Goal: Task Accomplishment & Management: Manage account settings

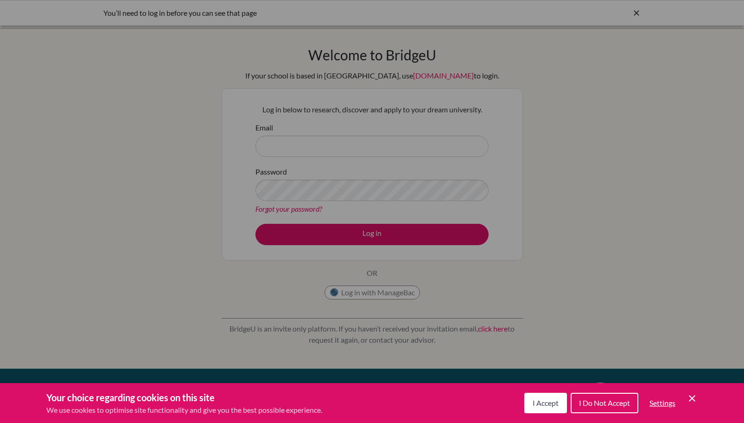
click at [692, 398] on icon "Save and close" at bounding box center [692, 398] width 6 height 6
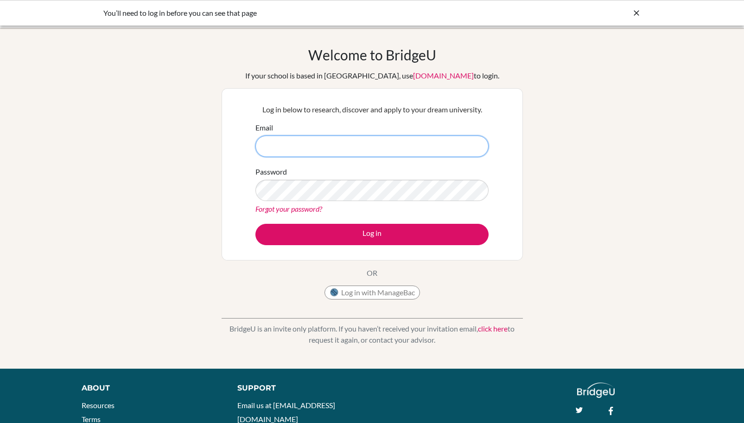
click at [296, 148] on input "Email" at bounding box center [372, 145] width 233 height 21
type input "jstevenson@wesleyinterschool.org"
click at [346, 245] on div "Log in below to research, discover and apply to your dream university. Email js…" at bounding box center [372, 174] width 245 height 153
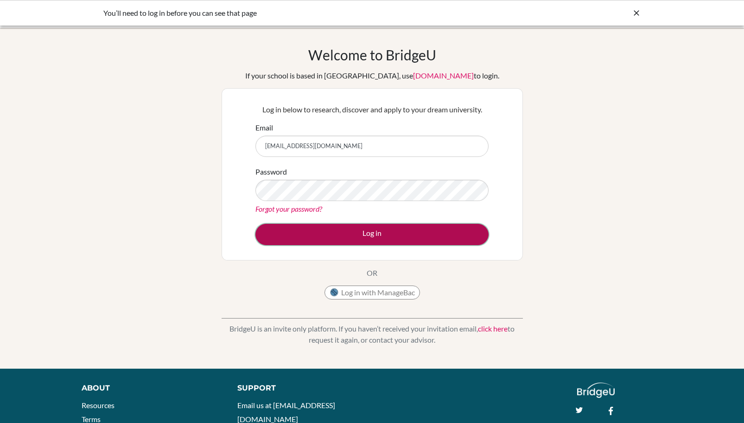
click at [351, 238] on button "Log in" at bounding box center [372, 234] width 233 height 21
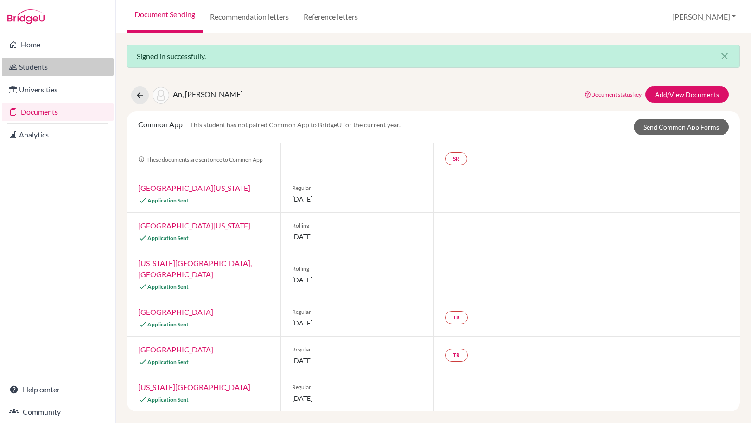
click at [29, 66] on link "Students" at bounding box center [58, 67] width 112 height 19
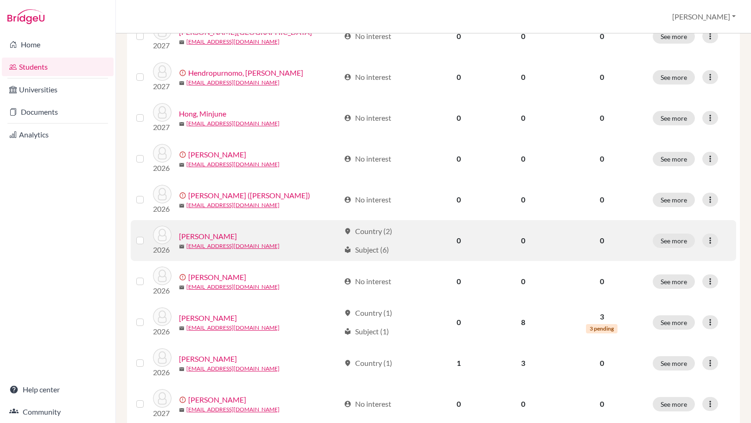
scroll to position [557, 0]
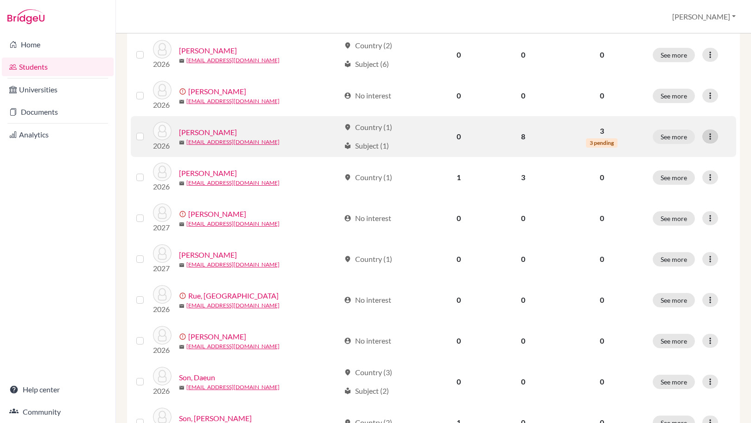
click at [706, 136] on icon at bounding box center [710, 136] width 9 height 9
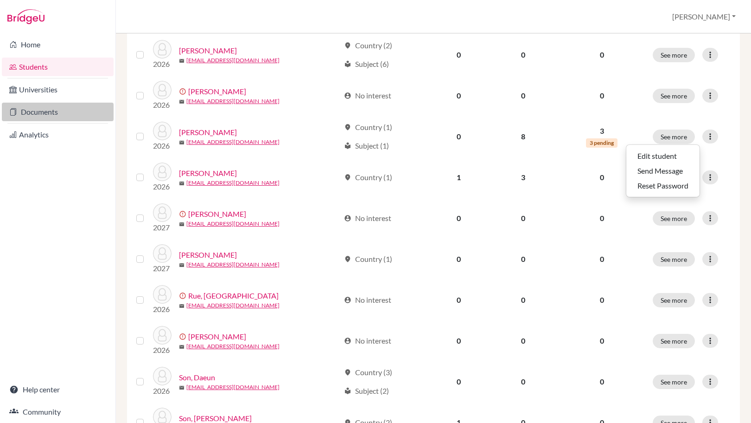
click at [28, 114] on link "Documents" at bounding box center [58, 112] width 112 height 19
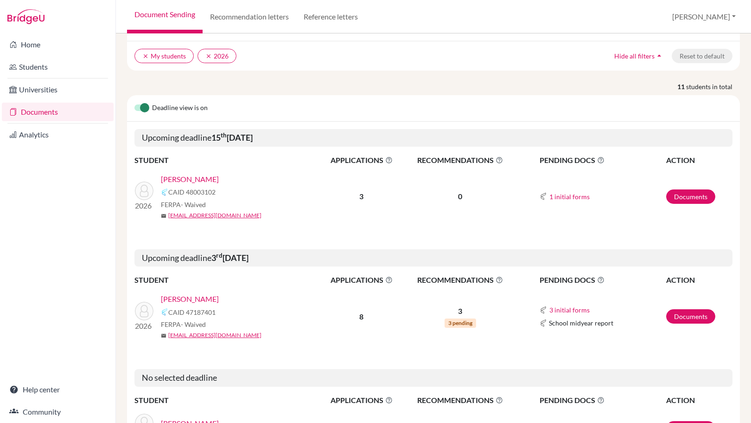
scroll to position [123, 0]
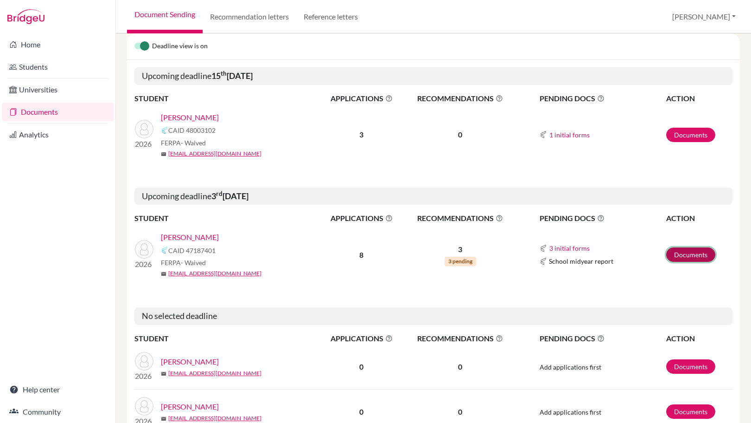
click at [687, 256] on link "Documents" at bounding box center [691, 254] width 49 height 14
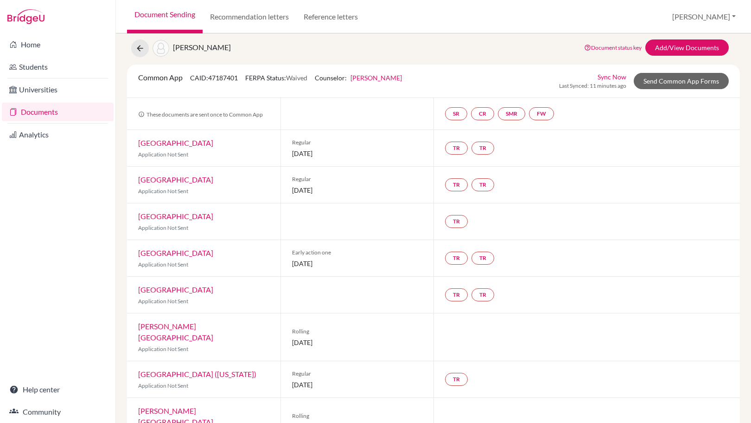
scroll to position [38, 0]
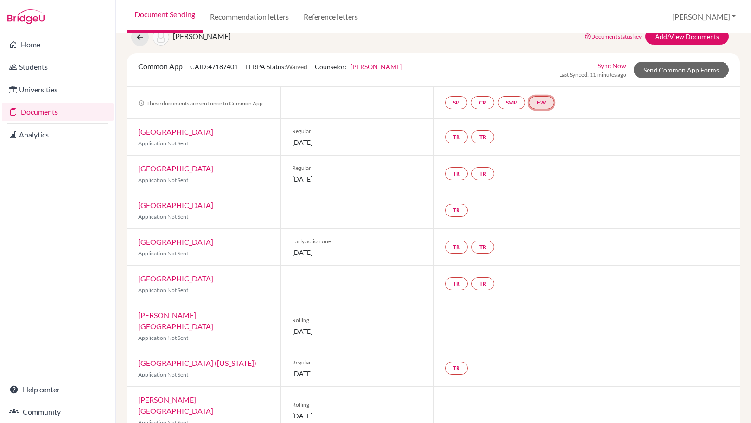
click at [543, 104] on link "FW" at bounding box center [541, 102] width 25 height 13
click at [596, 145] on div "TR TR" at bounding box center [587, 137] width 307 height 36
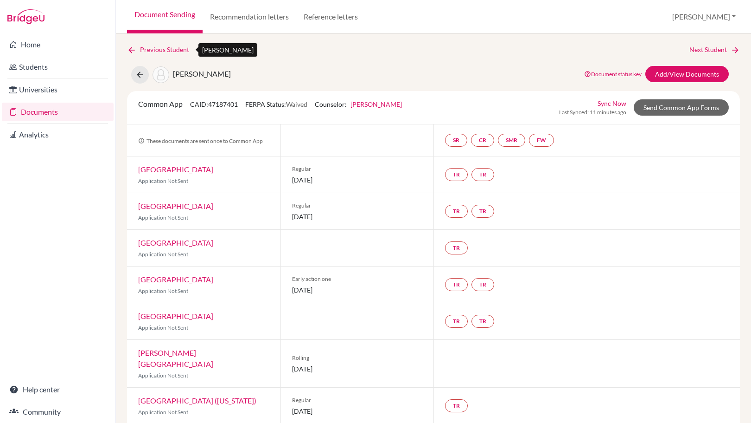
click at [147, 45] on link "Previous Student" at bounding box center [162, 50] width 70 height 10
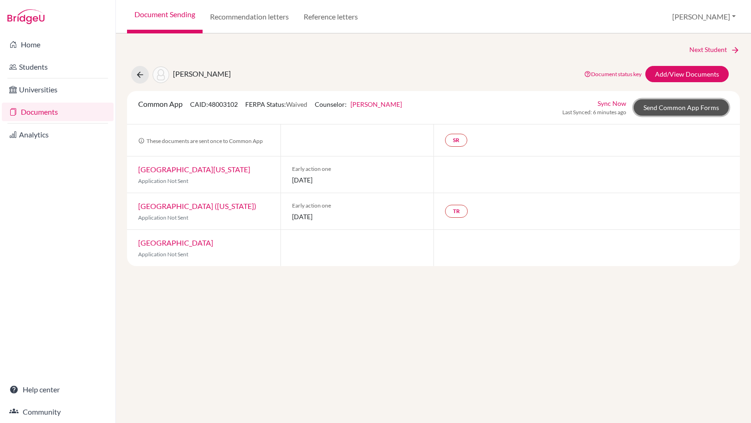
click at [700, 103] on link "Send Common App Forms" at bounding box center [681, 107] width 95 height 16
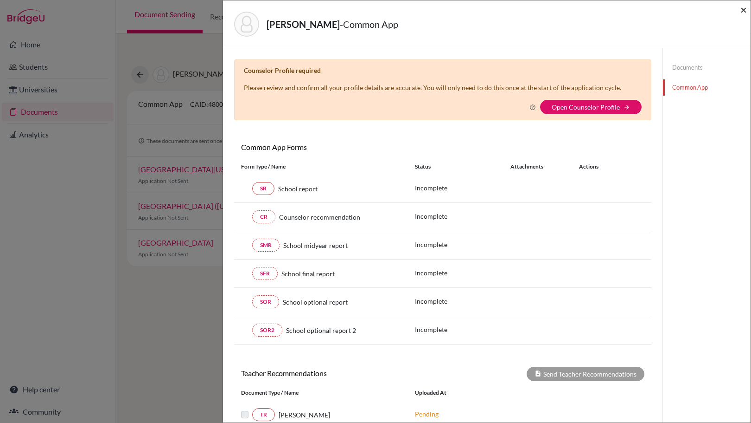
click at [744, 7] on span "×" at bounding box center [744, 9] width 6 height 13
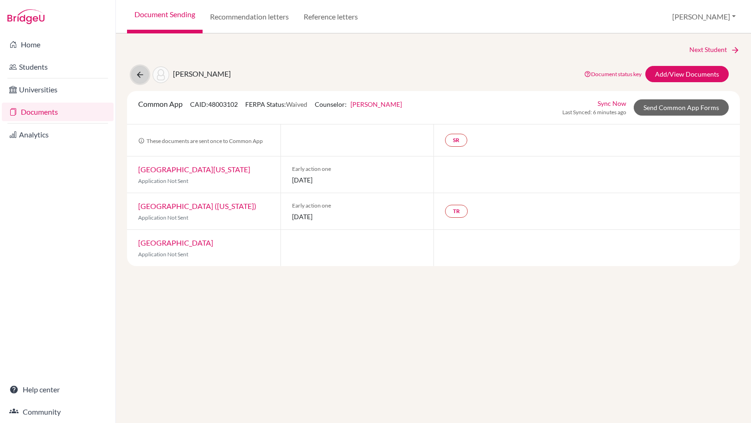
click at [141, 75] on icon at bounding box center [139, 74] width 9 height 9
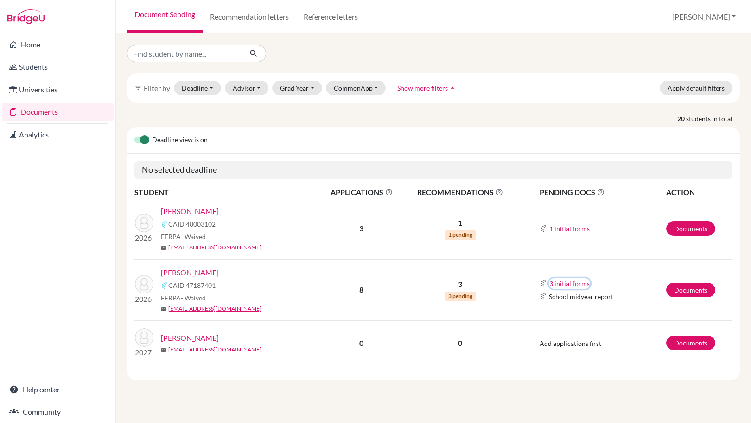
click at [586, 284] on button "3 initial forms" at bounding box center [569, 283] width 41 height 11
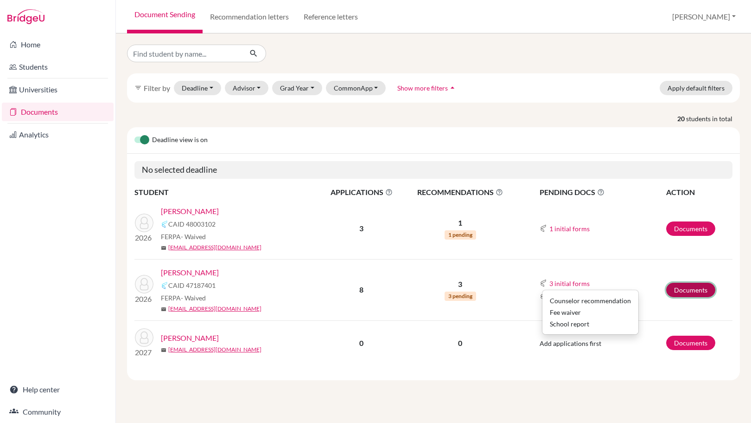
click at [702, 289] on link "Documents" at bounding box center [691, 289] width 49 height 14
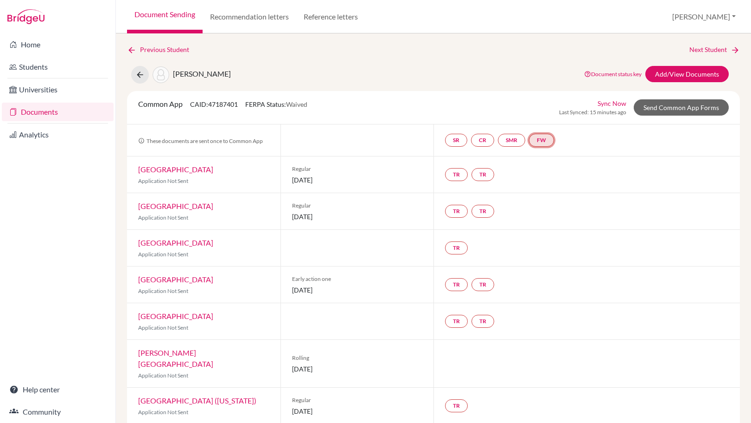
click at [538, 139] on link "FW" at bounding box center [541, 140] width 25 height 13
click at [547, 115] on link "Fee waiver" at bounding box center [544, 112] width 31 height 8
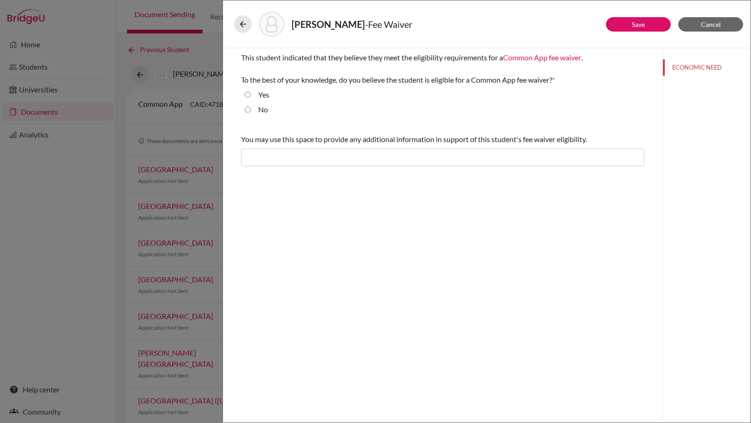
click at [246, 8] on div "[PERSON_NAME]" at bounding box center [487, 24] width 520 height 40
click at [246, 20] on button at bounding box center [243, 24] width 18 height 18
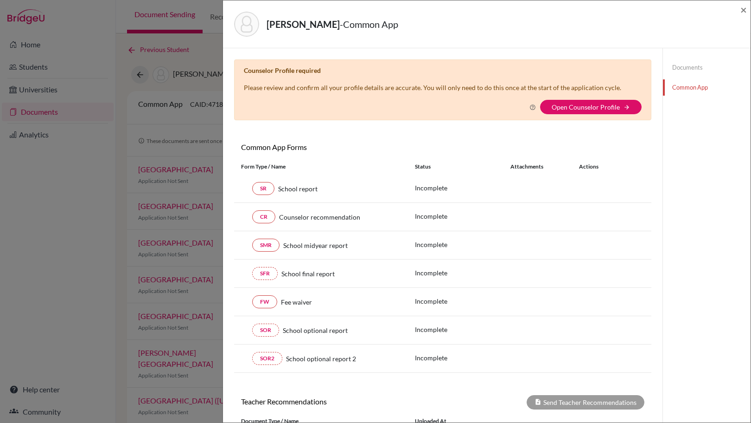
click at [180, 47] on div "[PERSON_NAME] - Common App × × Counselor Profile required Please review and con…" at bounding box center [375, 211] width 751 height 423
click at [742, 13] on span "×" at bounding box center [744, 9] width 6 height 13
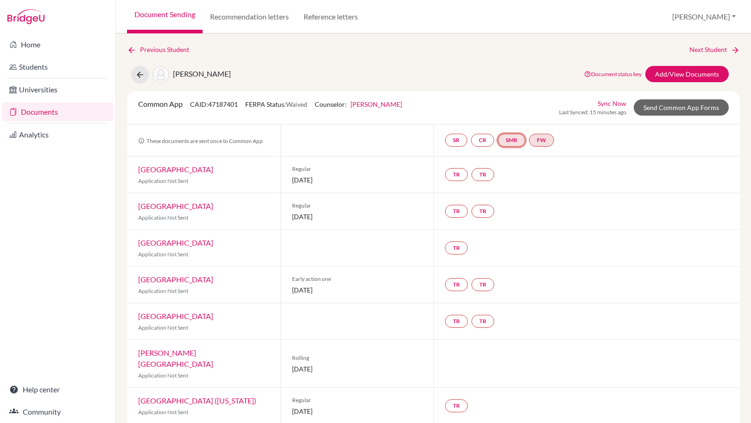
click at [507, 143] on link "SMR" at bounding box center [511, 140] width 27 height 13
click at [460, 139] on link "SR" at bounding box center [456, 140] width 22 height 13
click at [511, 104] on div "Common App CAID: 47187401 FERPA Status: Waived Counselor: [PERSON_NAME] First N…" at bounding box center [433, 107] width 605 height 18
click at [403, 199] on div "Regular [DATE]" at bounding box center [358, 211] width 154 height 36
